Goal: Book appointment/travel/reservation

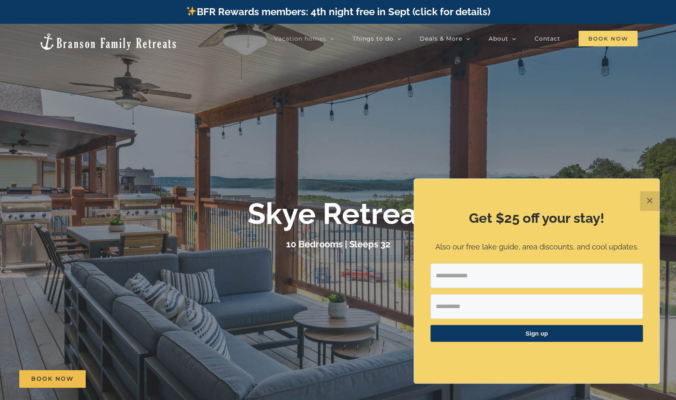
click at [602, 43] on span "Book Now" at bounding box center [607, 39] width 59 height 16
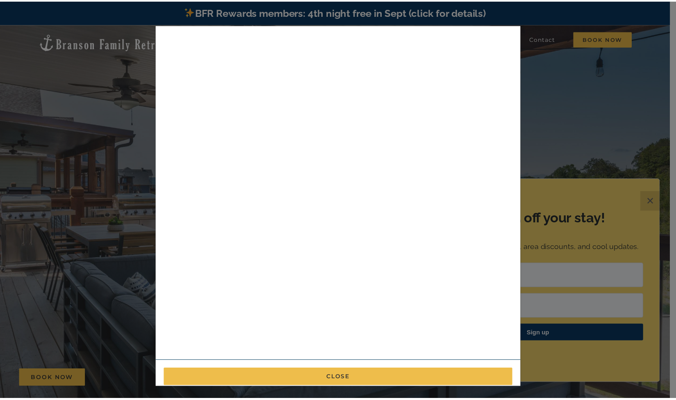
scroll to position [86, 0]
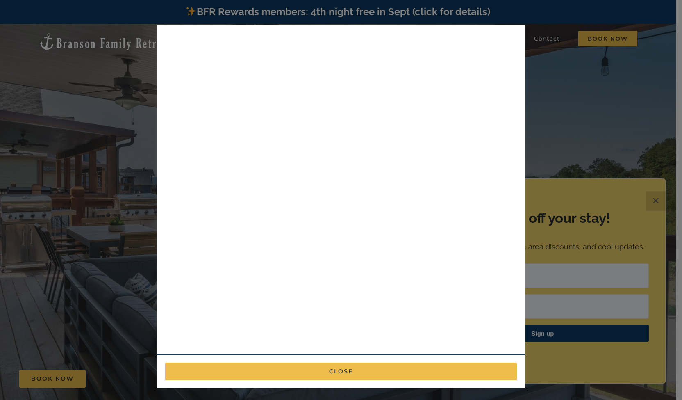
click at [554, 100] on div "× Book now Best cancellation policy in the area : Cancel up to 14 days before a…" at bounding box center [341, 200] width 682 height 400
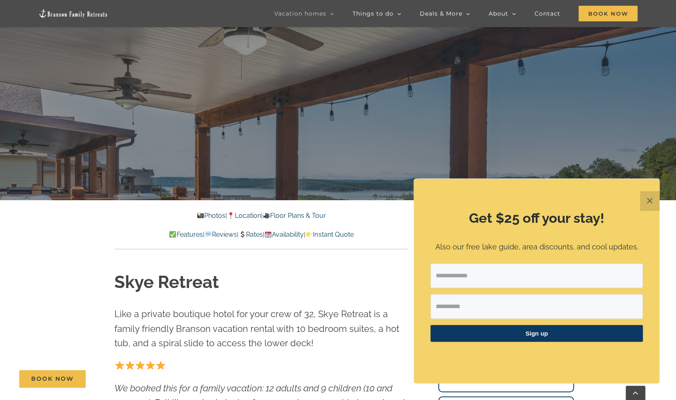
scroll to position [224, 0]
click at [652, 204] on button "✕" at bounding box center [650, 201] width 20 height 20
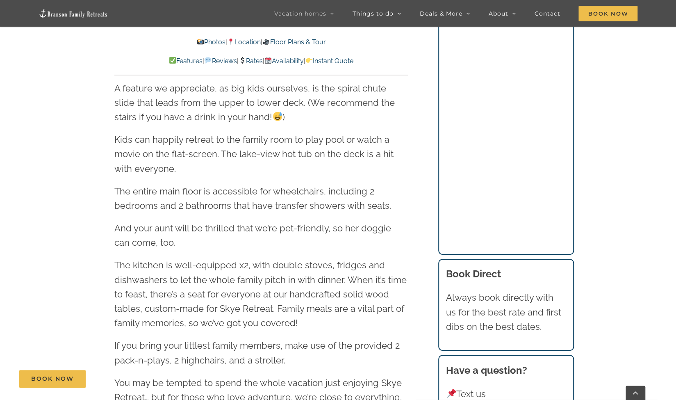
scroll to position [1231, 0]
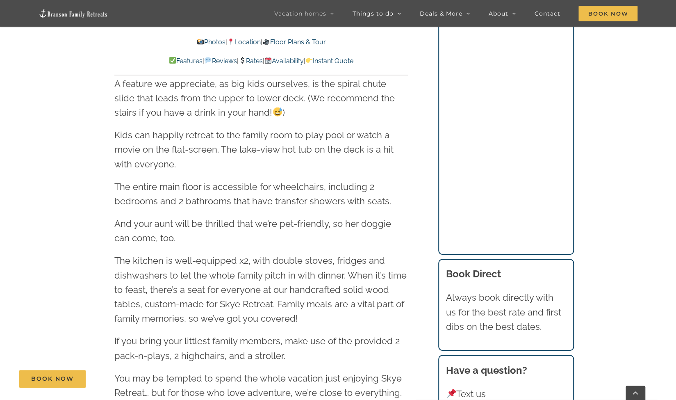
click at [250, 59] on link "Rates" at bounding box center [251, 61] width 24 height 8
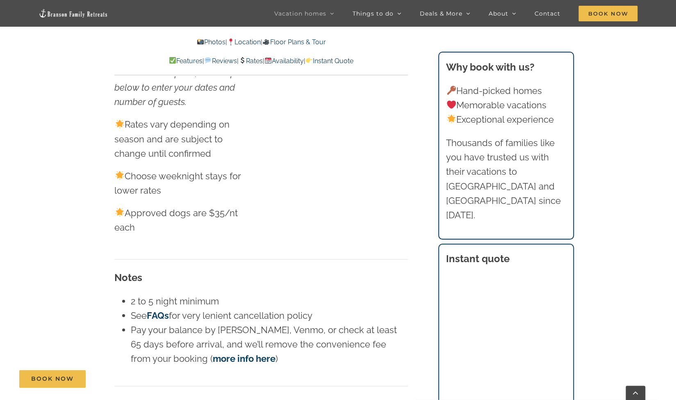
scroll to position [5311, 0]
click at [290, 46] on p "Photos | Location | Floor Plans & Tour" at bounding box center [260, 42] width 293 height 11
click at [292, 42] on link "Floor Plans & Tour" at bounding box center [293, 42] width 63 height 8
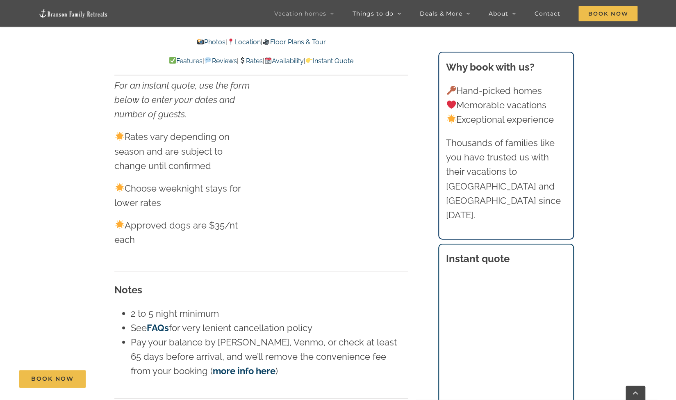
scroll to position [1231, 0]
